Goal: Task Accomplishment & Management: Use online tool/utility

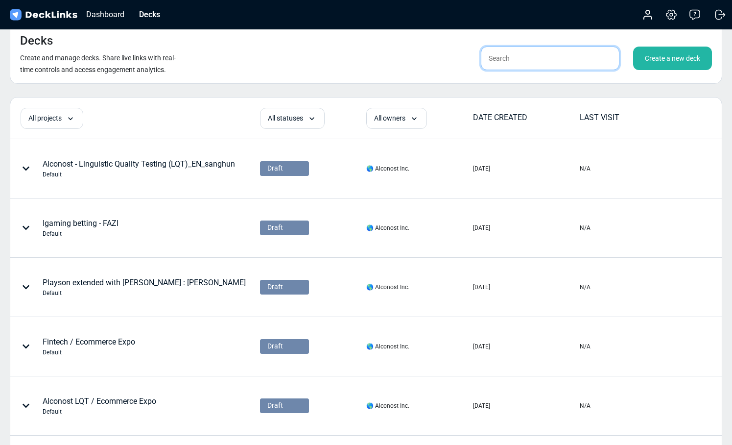
click at [493, 59] on input "text" at bounding box center [550, 59] width 139 height 24
type input "aso"
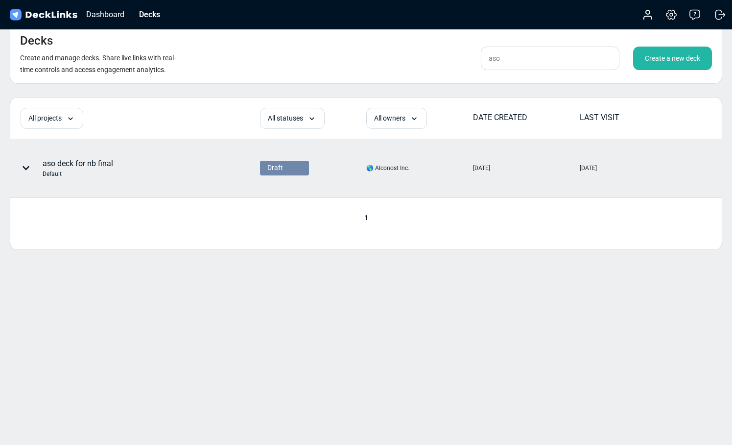
click at [144, 176] on div "aso deck for nb final Default" at bounding box center [104, 167] width 186 height 29
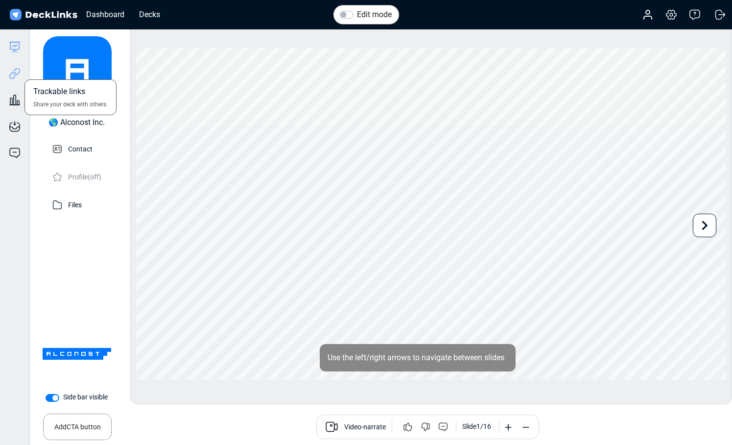
click at [16, 70] on icon at bounding box center [15, 74] width 12 height 12
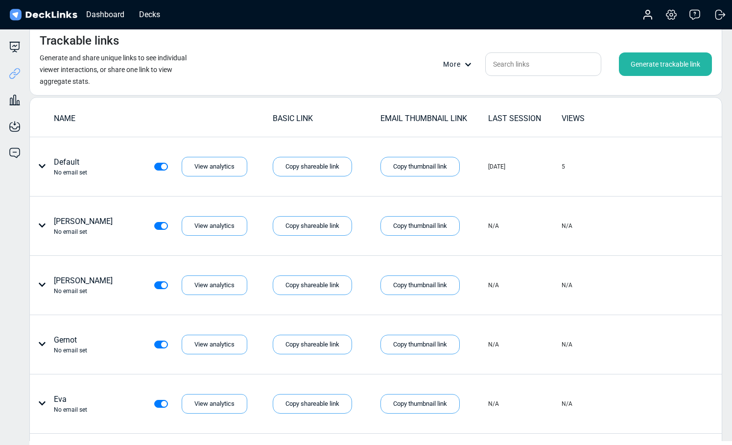
click at [640, 64] on div "Generate trackable link" at bounding box center [665, 64] width 93 height 24
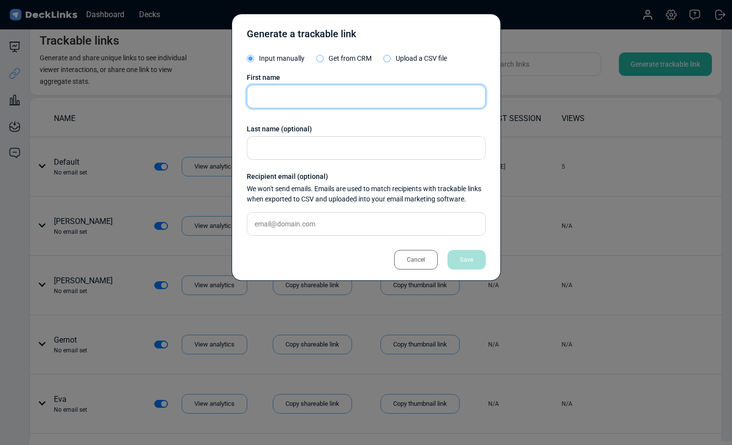
click at [459, 96] on input "text" at bounding box center [366, 97] width 239 height 24
type input "Mati"
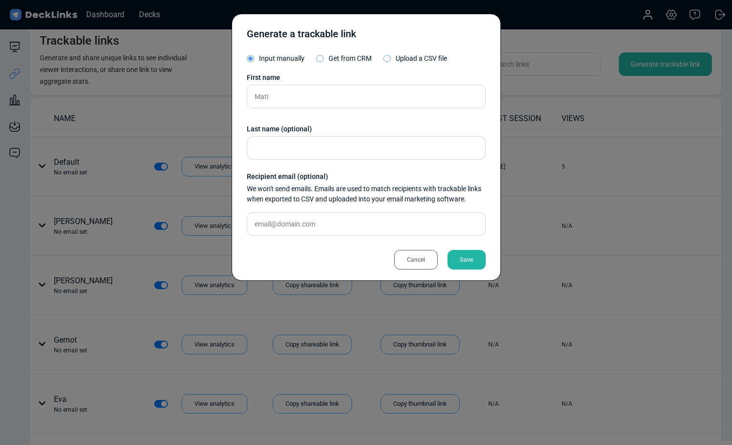
click at [473, 262] on div "Save" at bounding box center [467, 260] width 38 height 20
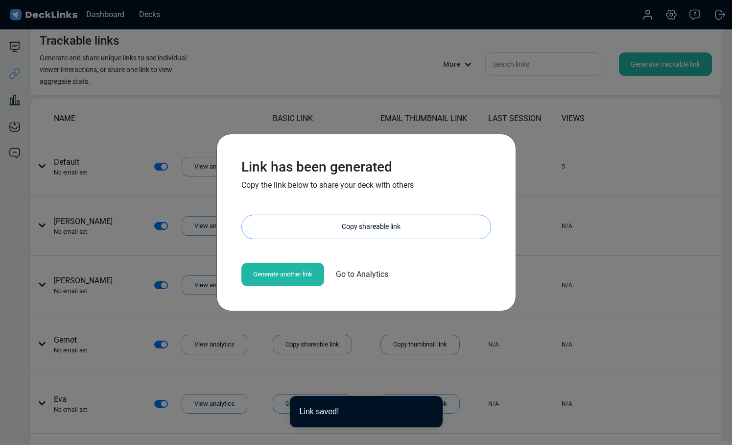
click at [368, 225] on div "Copy shareable link" at bounding box center [371, 227] width 239 height 24
